Goal: Submit feedback/report problem

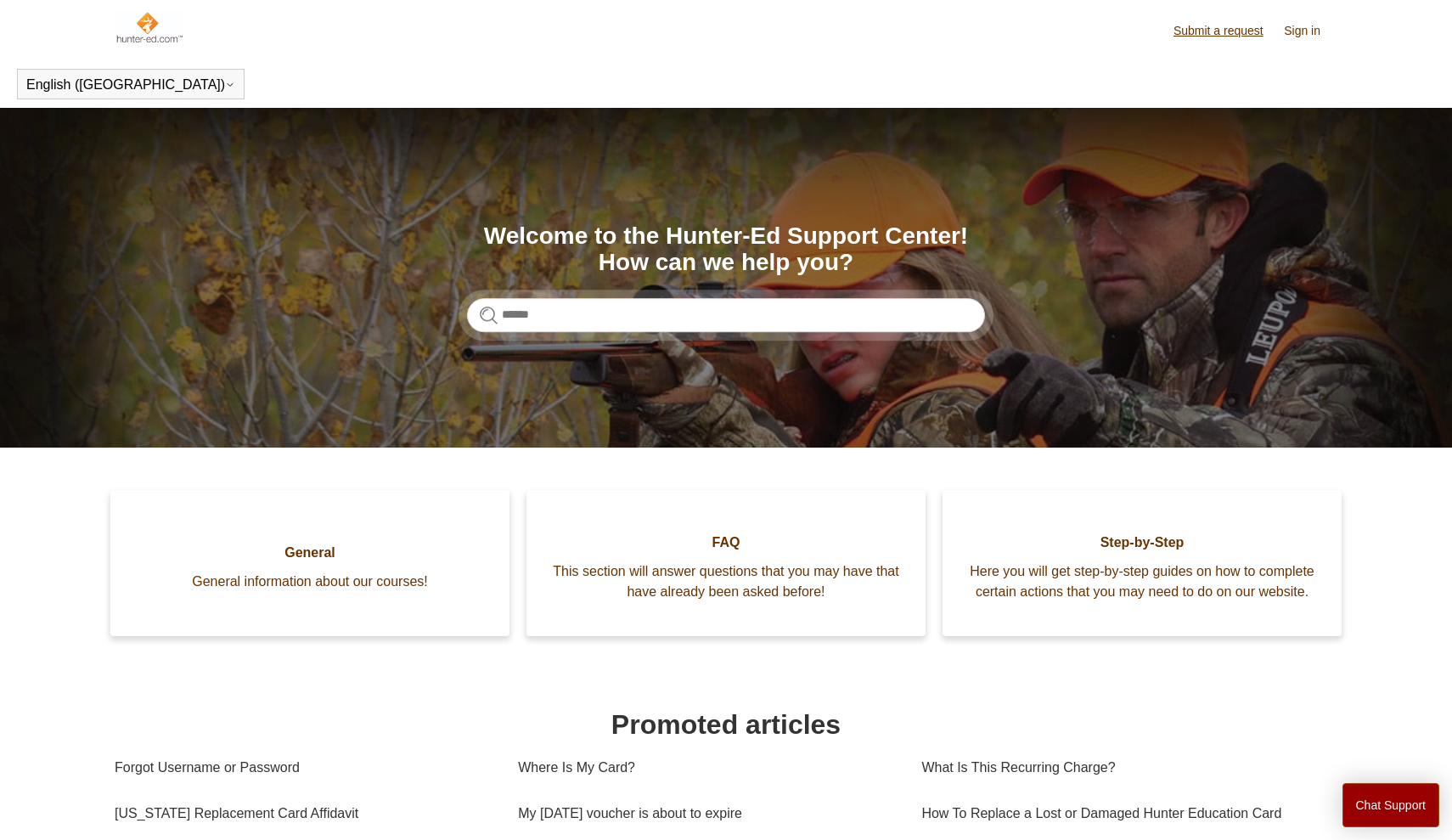
click at [1200, 31] on link "Submit a request" at bounding box center [1227, 31] width 107 height 17
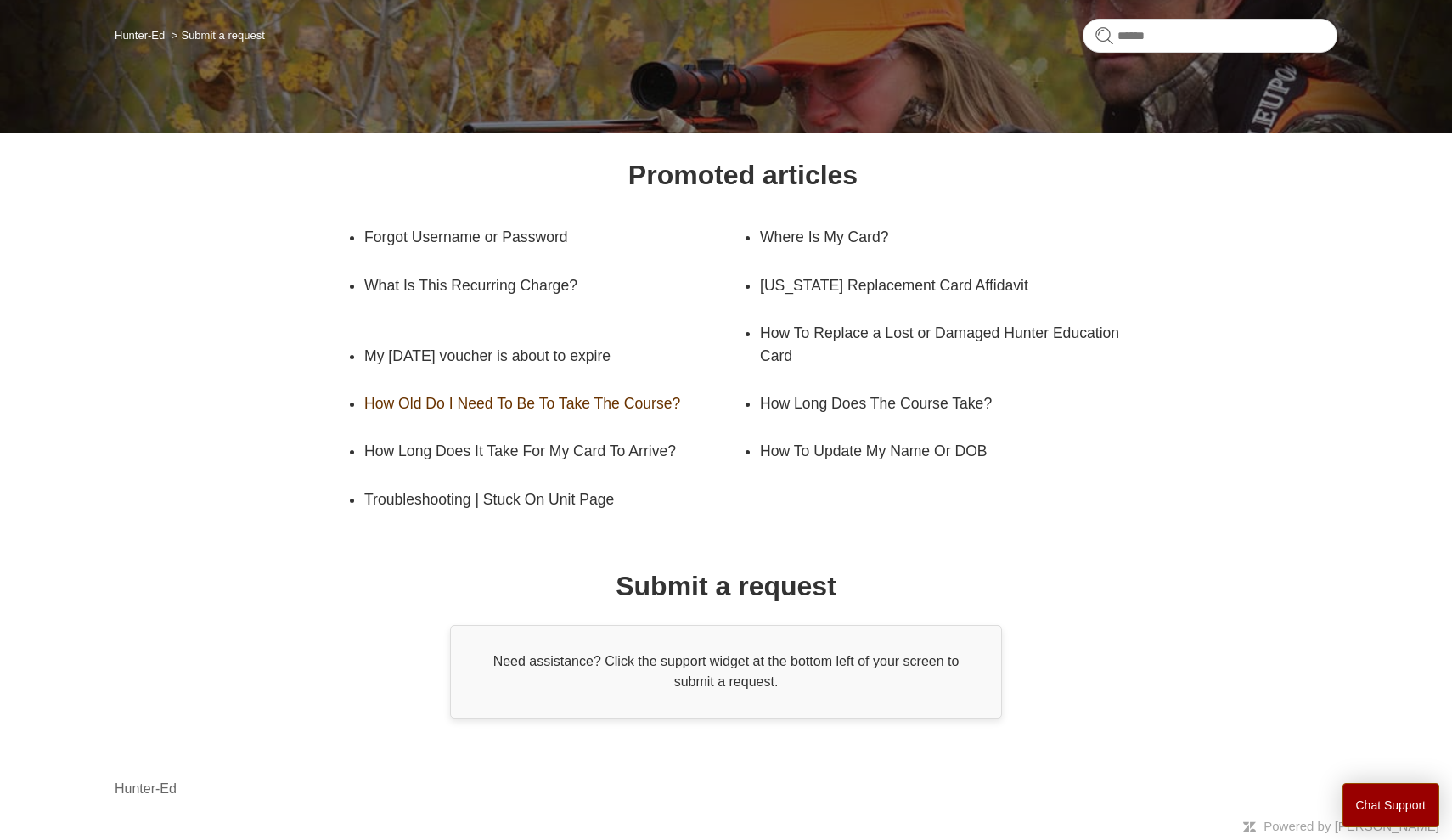
scroll to position [131, 0]
click at [132, 38] on link "Hunter-Ed" at bounding box center [139, 36] width 50 height 13
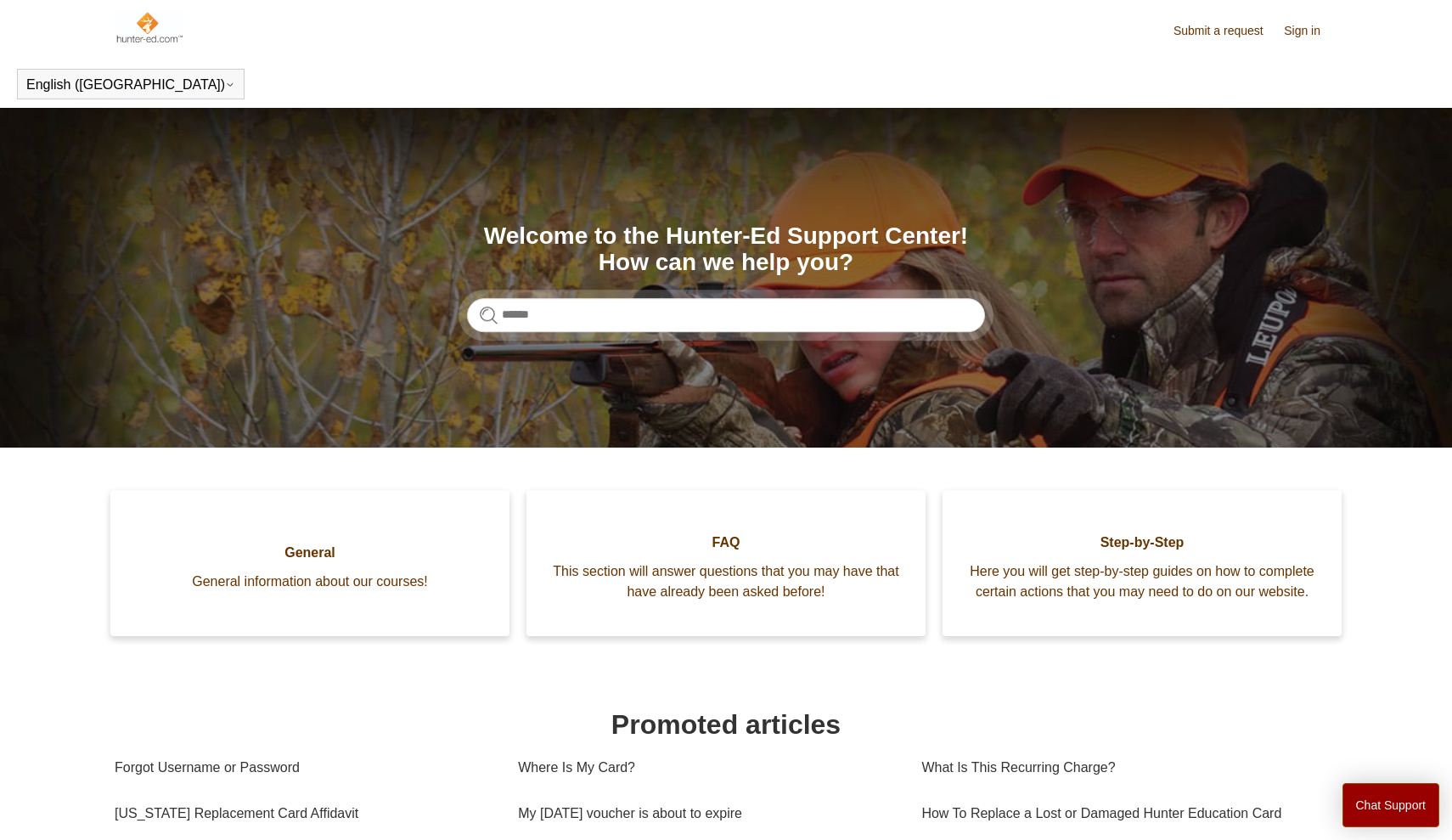
click at [165, 36] on img at bounding box center [148, 27] width 69 height 34
